Goal: Task Accomplishment & Management: Manage account settings

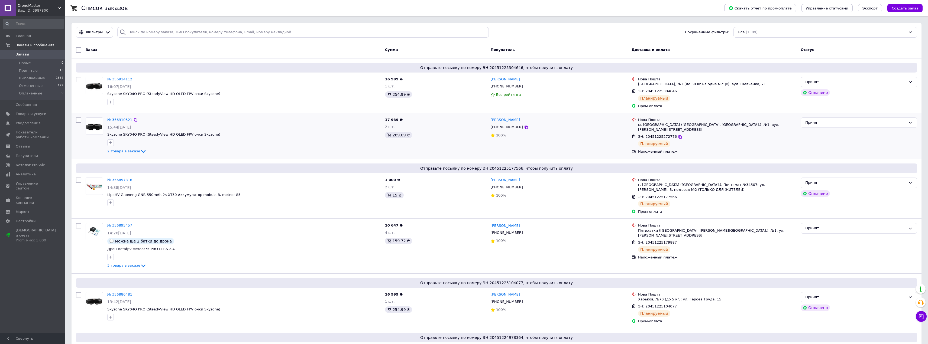
click at [140, 150] on icon at bounding box center [143, 151] width 7 height 7
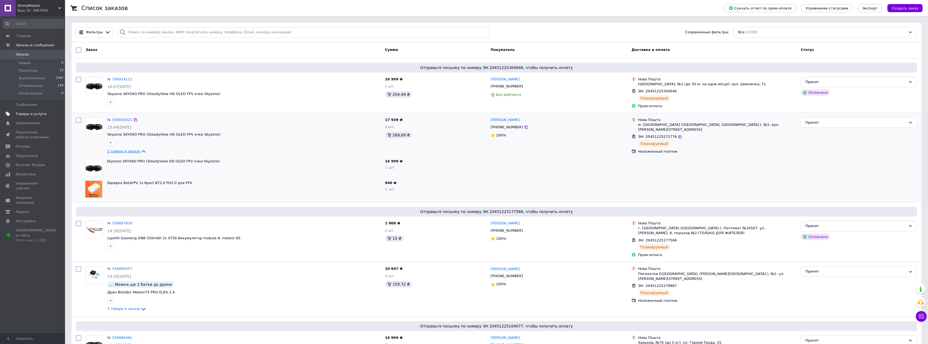
click at [50, 112] on span at bounding box center [57, 114] width 15 height 5
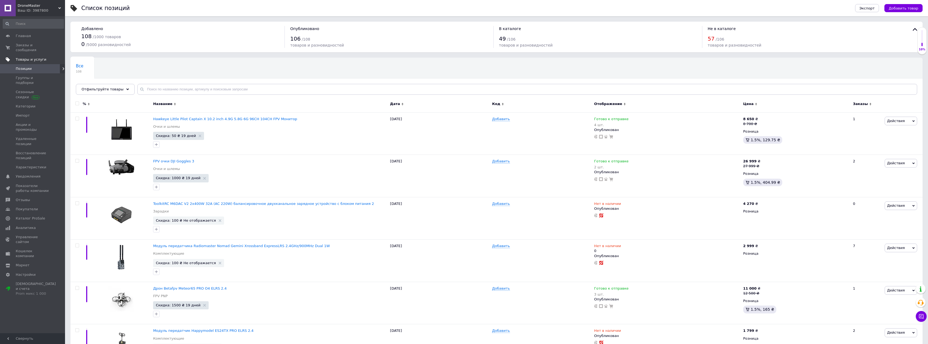
click at [37, 66] on span "Позиции" at bounding box center [33, 68] width 34 height 5
click at [373, 91] on input "text" at bounding box center [527, 89] width 780 height 11
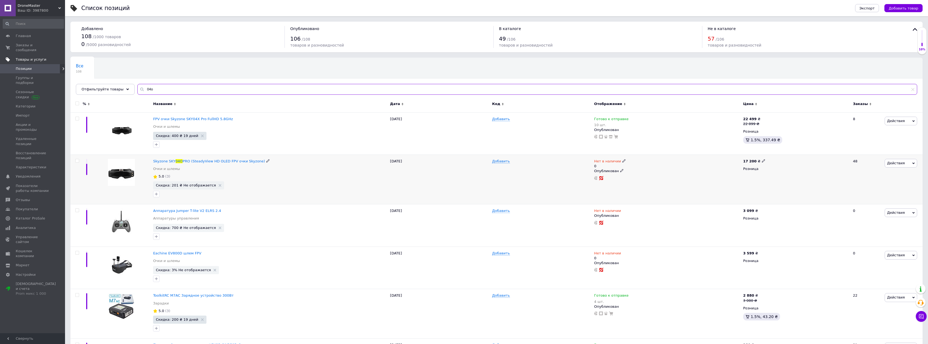
type input "04o"
click at [623, 160] on icon at bounding box center [624, 160] width 3 height 3
click at [661, 181] on li "Готово к отправке" at bounding box center [653, 183] width 51 height 8
click at [660, 178] on input "0" at bounding box center [647, 177] width 41 height 11
type input "8"
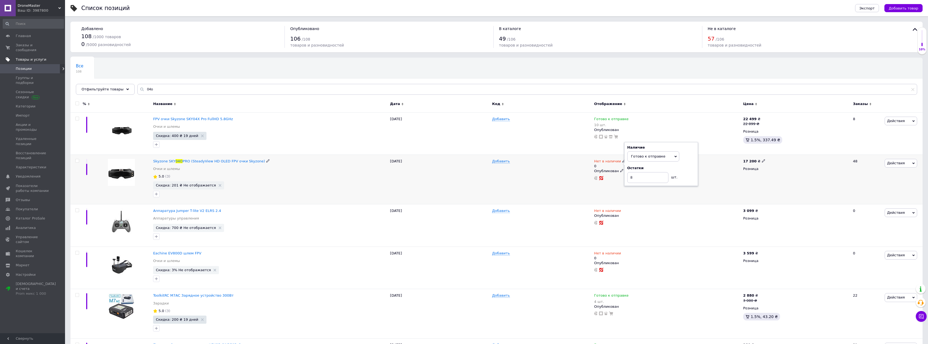
click at [794, 179] on div "17 200 ₴ Розница" at bounding box center [796, 180] width 108 height 50
click at [907, 163] on span "Действия" at bounding box center [901, 163] width 33 height 9
click at [872, 195] on li "Скидка" at bounding box center [878, 197] width 77 height 8
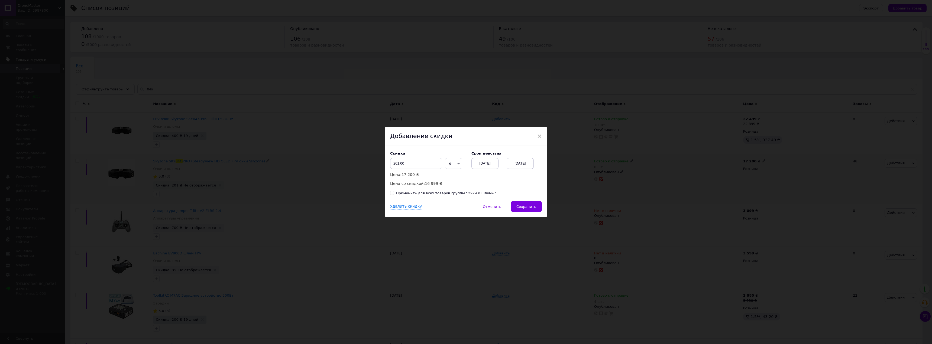
click at [505, 163] on div "[DATE] [DATE]" at bounding box center [503, 163] width 62 height 11
click at [523, 163] on div "[DATE]" at bounding box center [520, 163] width 27 height 11
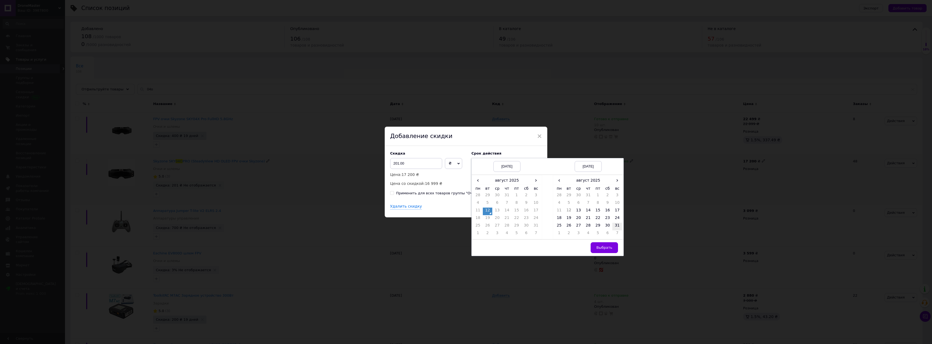
click at [617, 228] on td "31" at bounding box center [618, 227] width 10 height 8
click at [605, 252] on button "Выбрать" at bounding box center [604, 248] width 27 height 11
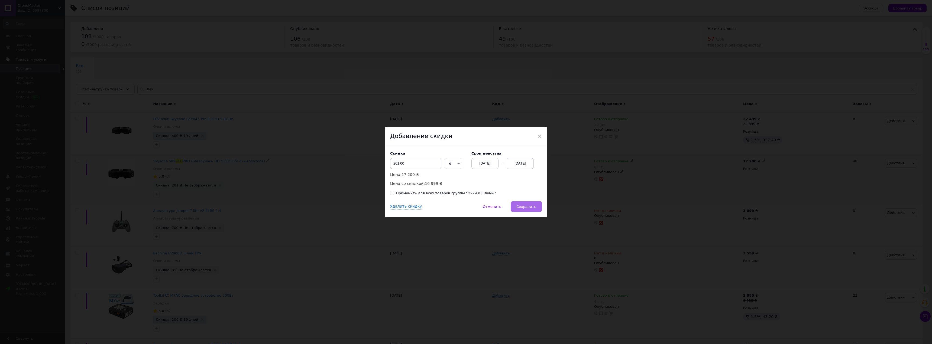
click at [534, 207] on span "Сохранить" at bounding box center [527, 207] width 20 height 4
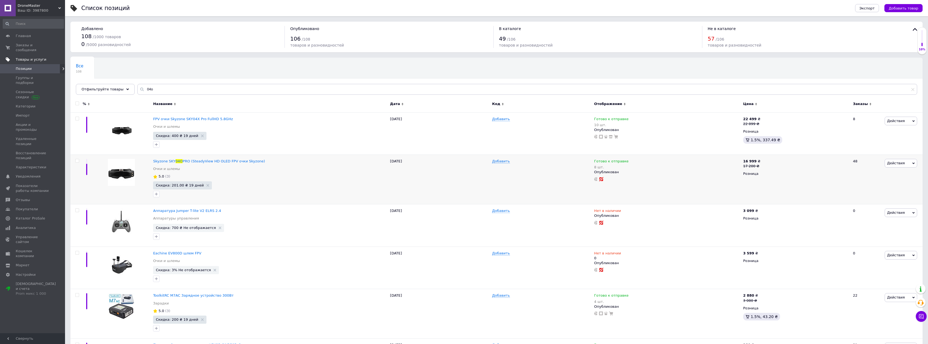
click at [862, 107] on div "Заказы" at bounding box center [867, 105] width 34 height 15
click at [861, 104] on span "Заказы" at bounding box center [860, 104] width 15 height 5
